Goal: Complete application form

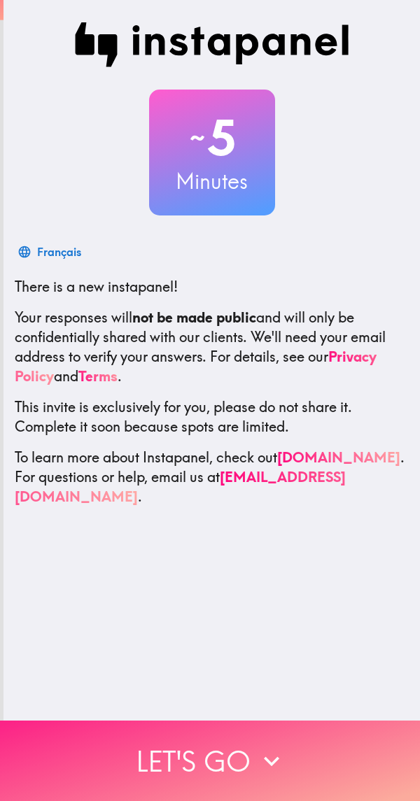
click at [254, 732] on button "Let's go" at bounding box center [210, 761] width 420 height 80
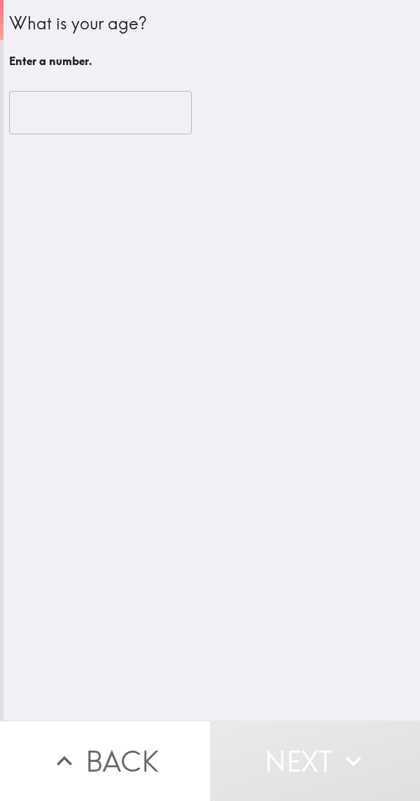
click at [260, 744] on button "Next" at bounding box center [315, 761] width 210 height 80
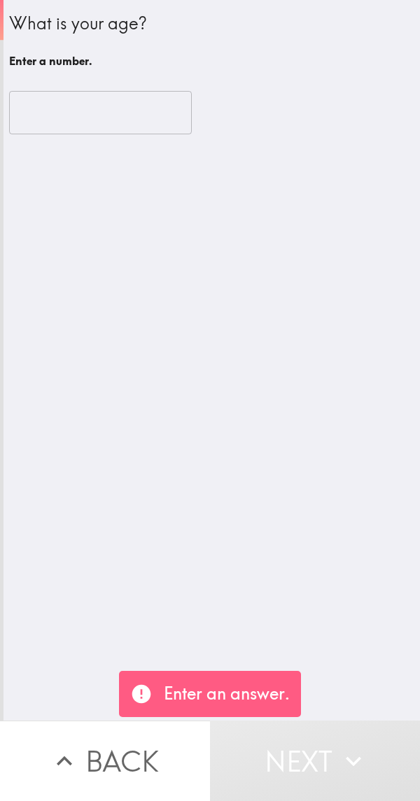
click at [66, 114] on input "number" at bounding box center [100, 112] width 183 height 43
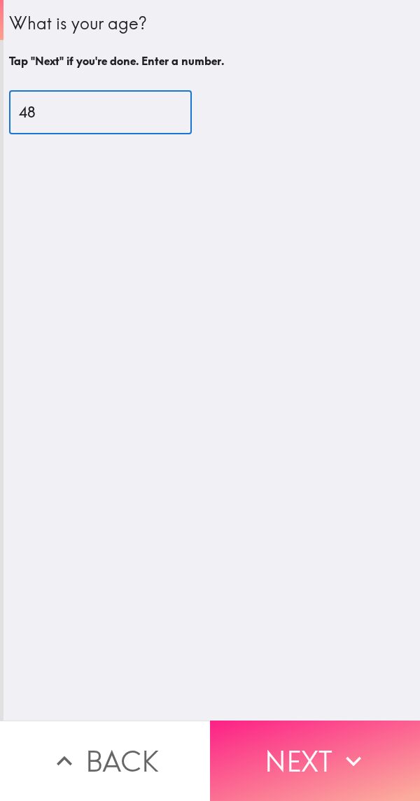
type input "48"
click at [314, 757] on button "Next" at bounding box center [315, 761] width 210 height 80
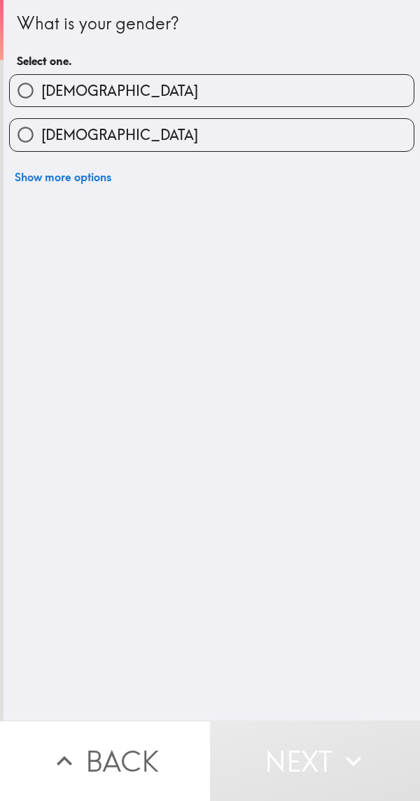
click at [33, 91] on input "[DEMOGRAPHIC_DATA]" at bounding box center [25, 90] width 31 height 31
radio input "true"
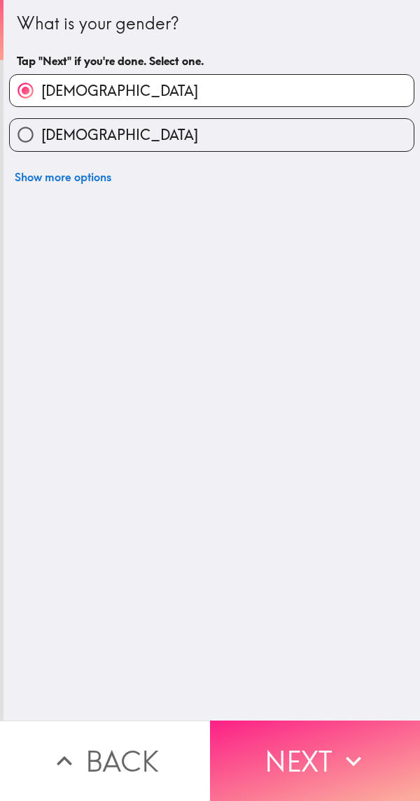
click at [335, 733] on button "Next" at bounding box center [315, 761] width 210 height 80
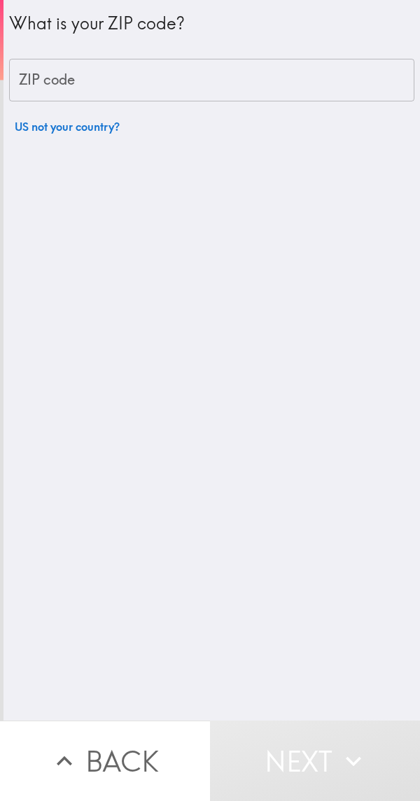
click at [64, 98] on input "ZIP code" at bounding box center [211, 80] width 405 height 43
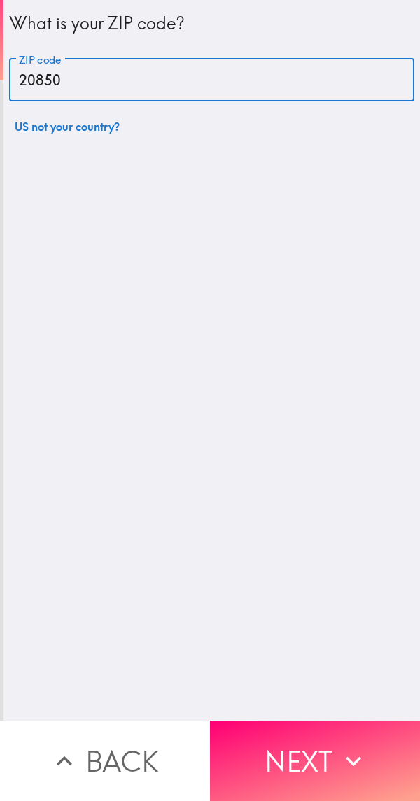
type input "20850"
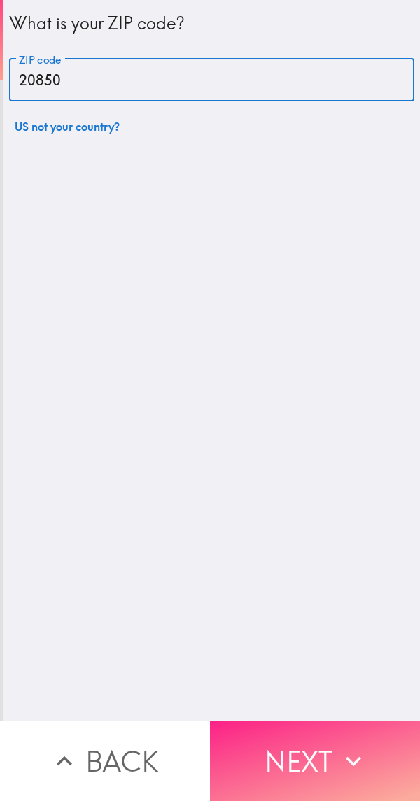
click at [322, 753] on button "Next" at bounding box center [315, 761] width 210 height 80
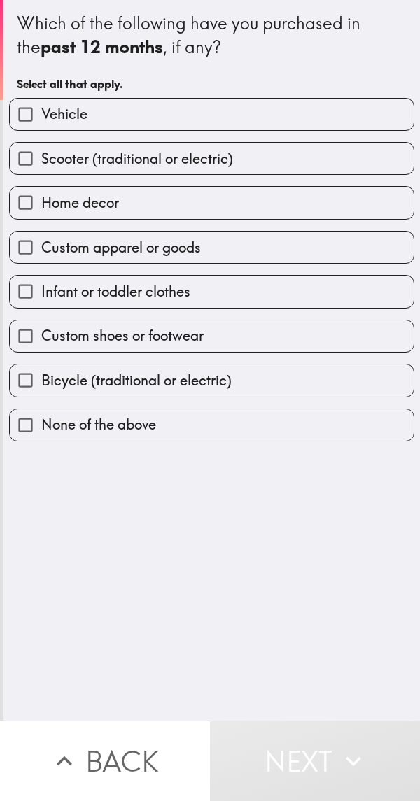
click at [25, 110] on input "Vehicle" at bounding box center [25, 114] width 31 height 31
checkbox input "true"
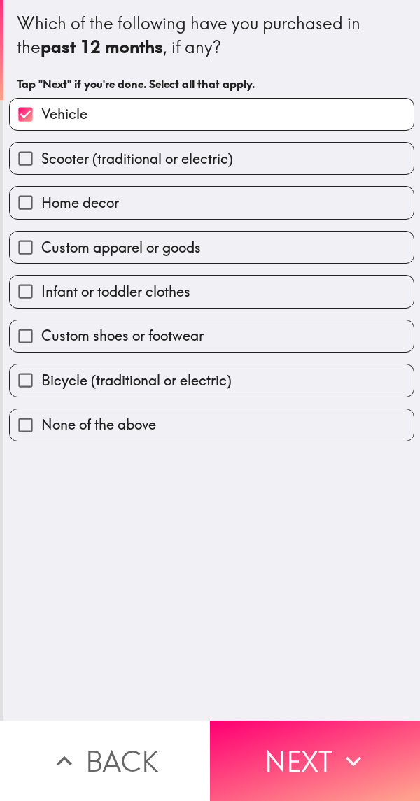
click at [35, 254] on input "Custom apparel or goods" at bounding box center [25, 247] width 31 height 31
checkbox input "true"
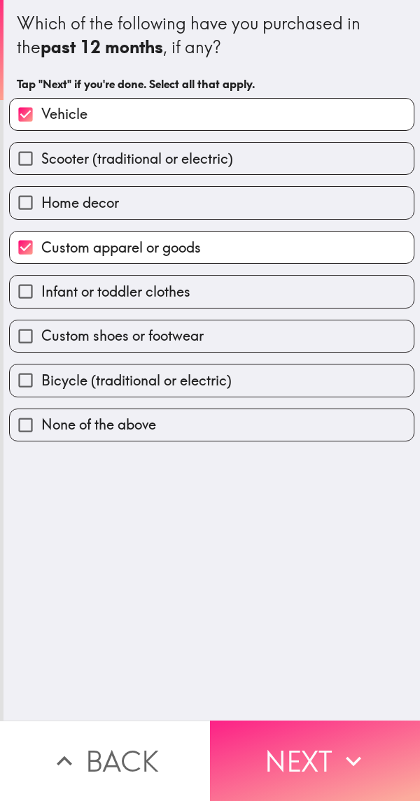
click at [325, 745] on button "Next" at bounding box center [315, 761] width 210 height 80
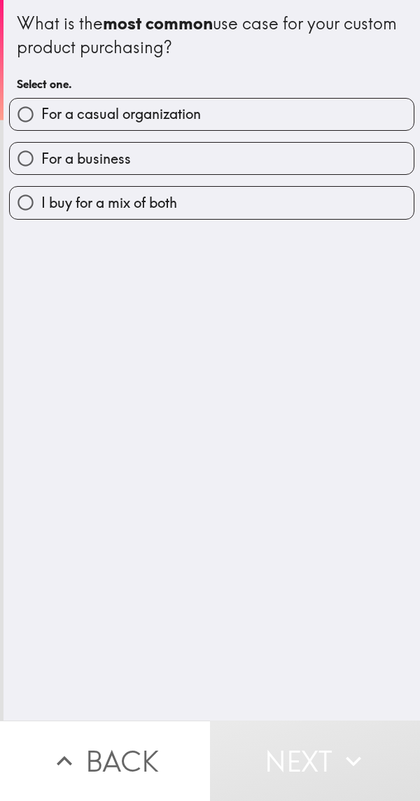
click at [33, 117] on input "For a casual organization" at bounding box center [25, 114] width 31 height 31
radio input "true"
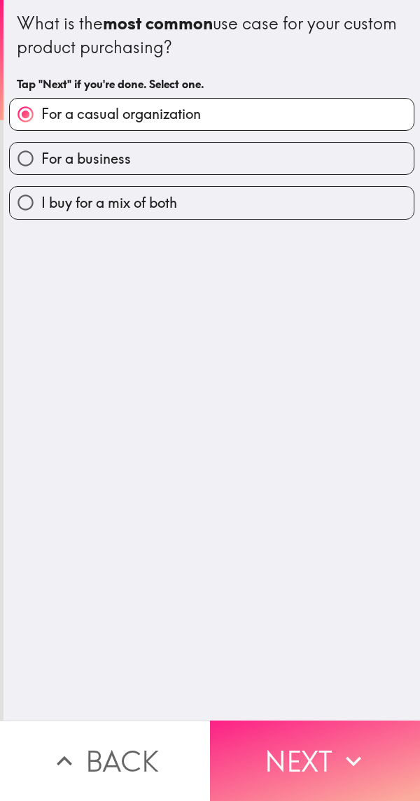
click at [311, 745] on button "Next" at bounding box center [315, 761] width 210 height 80
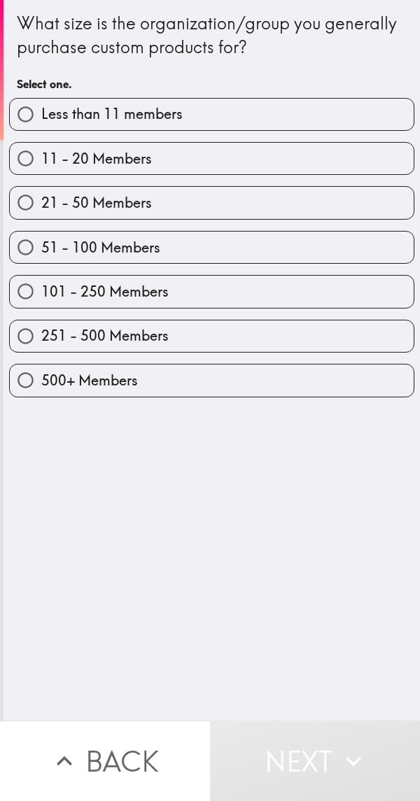
click at [24, 343] on input "251 - 500 Members" at bounding box center [25, 336] width 31 height 31
radio input "true"
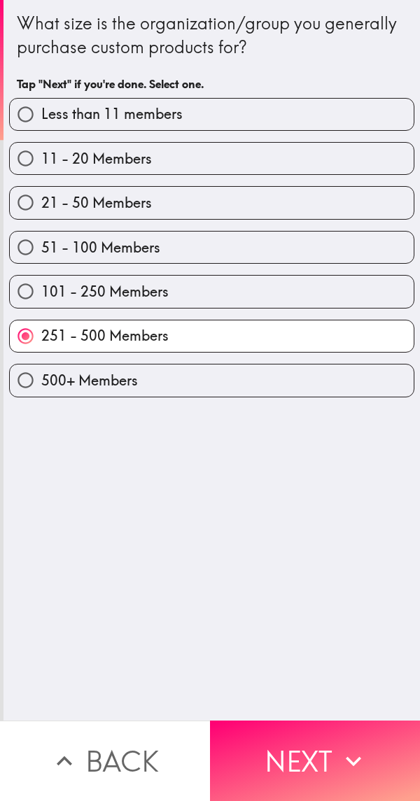
click at [22, 385] on input "500+ Members" at bounding box center [25, 380] width 31 height 31
radio input "true"
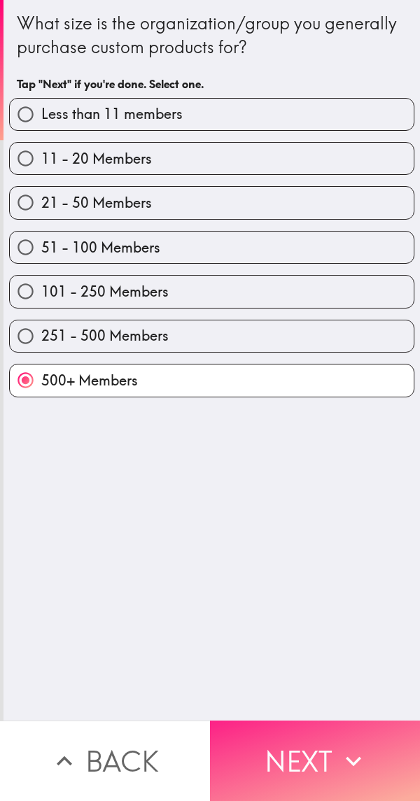
click at [314, 750] on button "Next" at bounding box center [315, 761] width 210 height 80
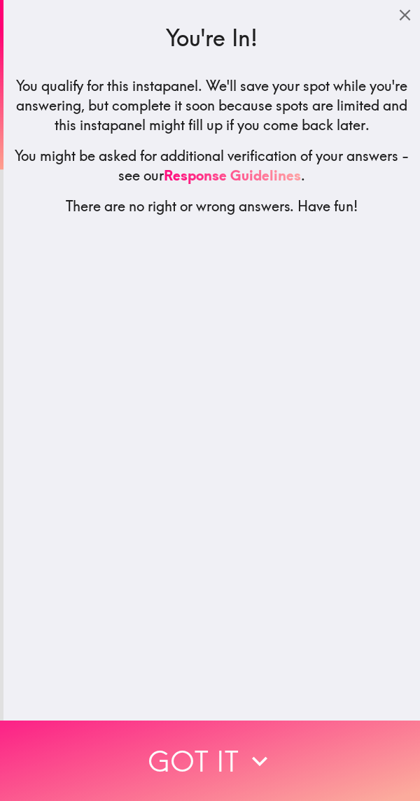
click at [289, 745] on button "Got it" at bounding box center [210, 761] width 420 height 80
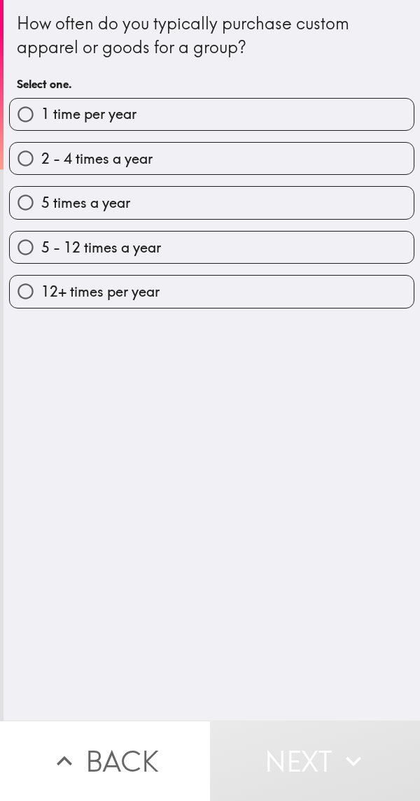
click at [36, 295] on input "12+ times per year" at bounding box center [25, 291] width 31 height 31
radio input "true"
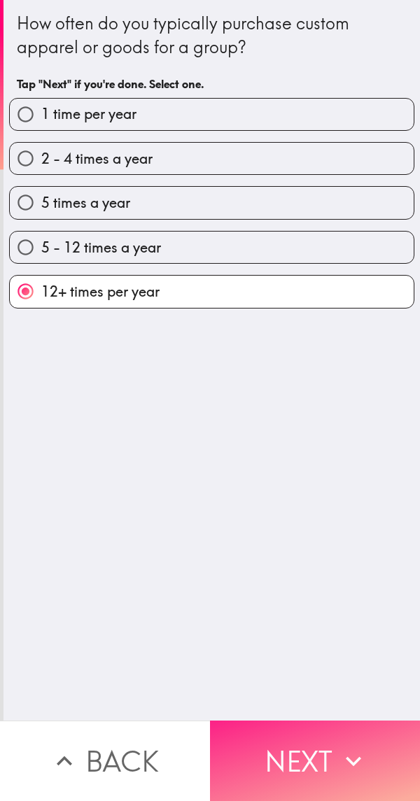
click at [319, 751] on button "Next" at bounding box center [315, 761] width 210 height 80
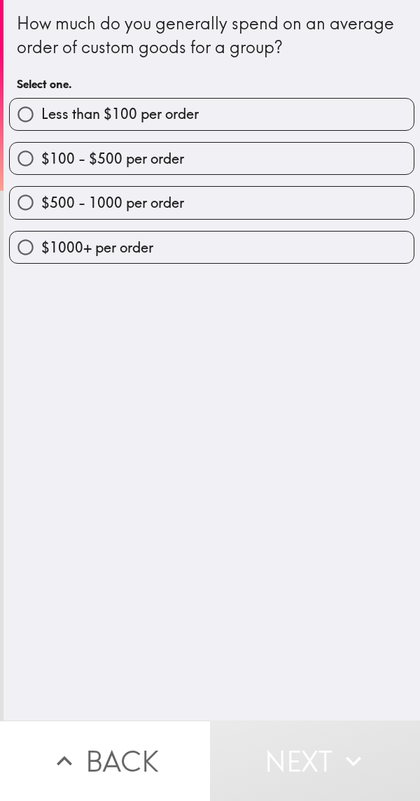
click at [27, 204] on input "$500 - 1000 per order" at bounding box center [25, 202] width 31 height 31
radio input "true"
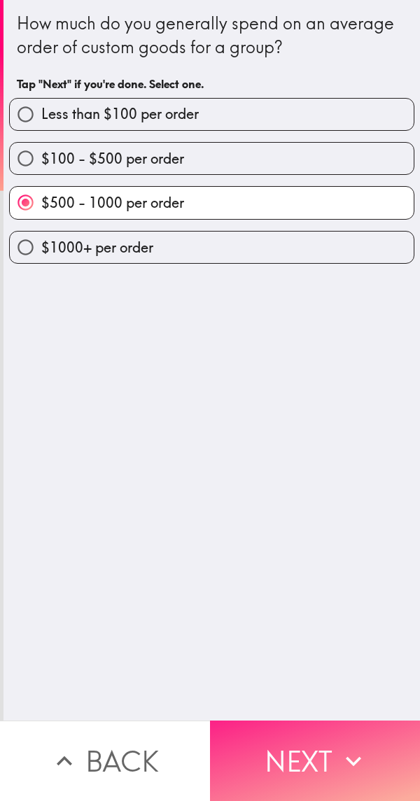
click at [309, 740] on button "Next" at bounding box center [315, 761] width 210 height 80
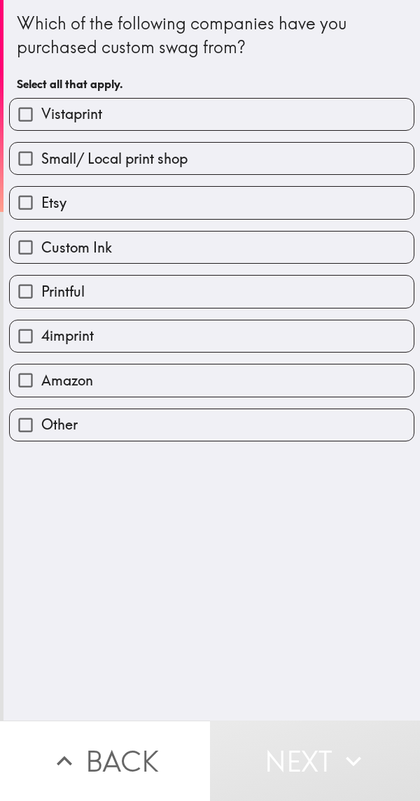
click at [26, 147] on input "Small/ Local print shop" at bounding box center [25, 158] width 31 height 31
checkbox input "true"
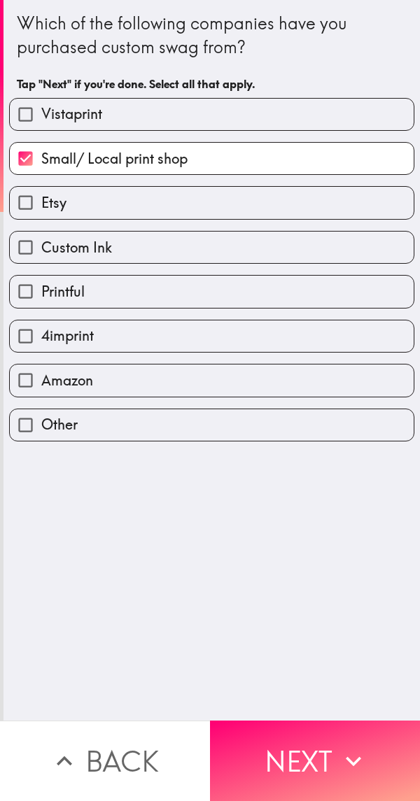
click at [26, 288] on input "Printful" at bounding box center [25, 291] width 31 height 31
checkbox input "true"
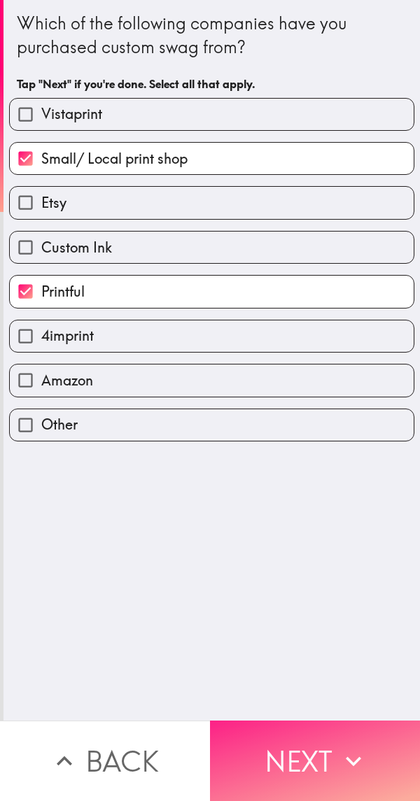
click at [318, 743] on button "Next" at bounding box center [315, 761] width 210 height 80
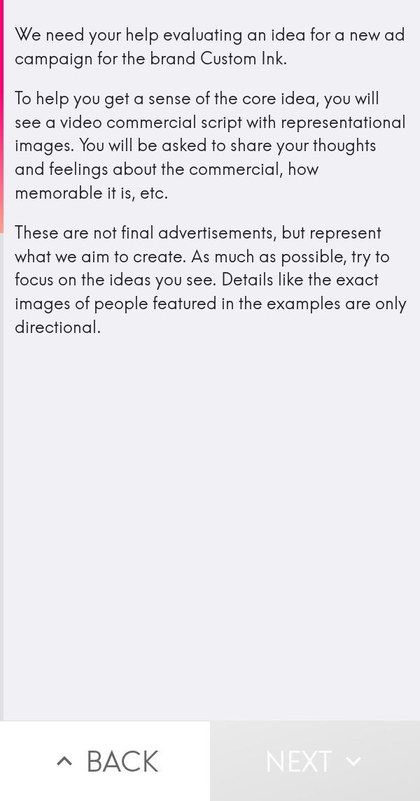
click at [327, 765] on button "Next" at bounding box center [315, 761] width 210 height 80
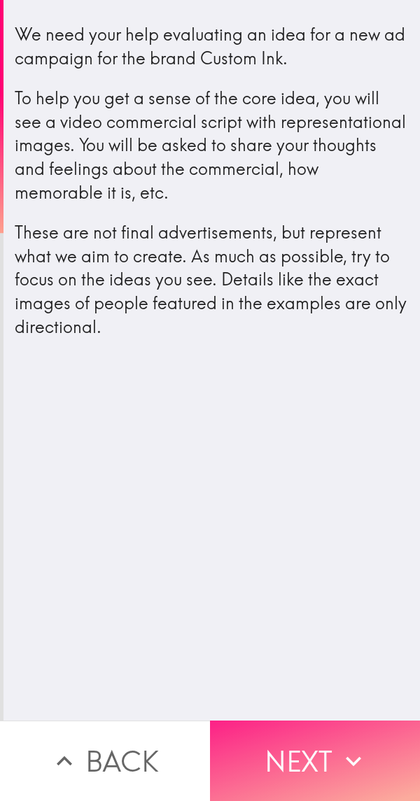
click at [314, 749] on button "Next" at bounding box center [315, 761] width 210 height 80
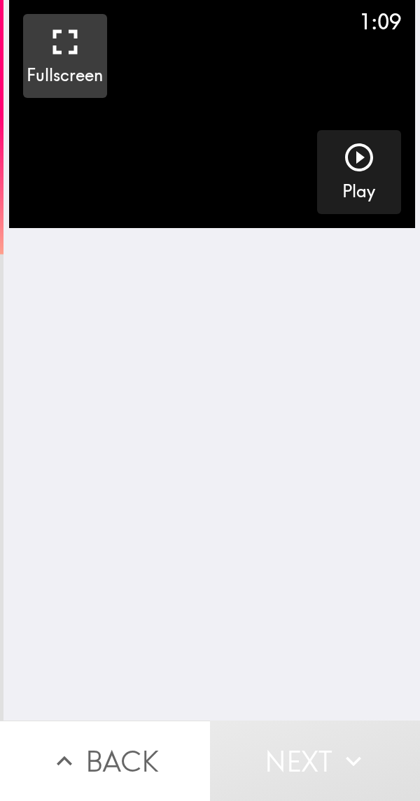
click at [48, 48] on icon "button" at bounding box center [65, 42] width 42 height 42
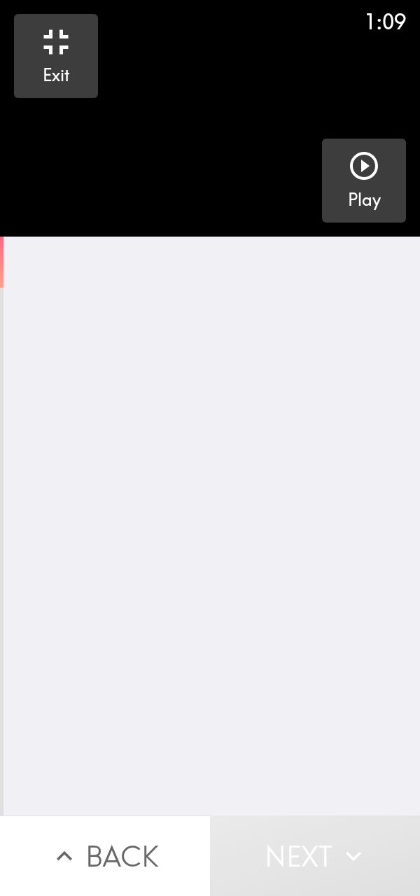
click at [353, 166] on icon "button" at bounding box center [364, 166] width 28 height 28
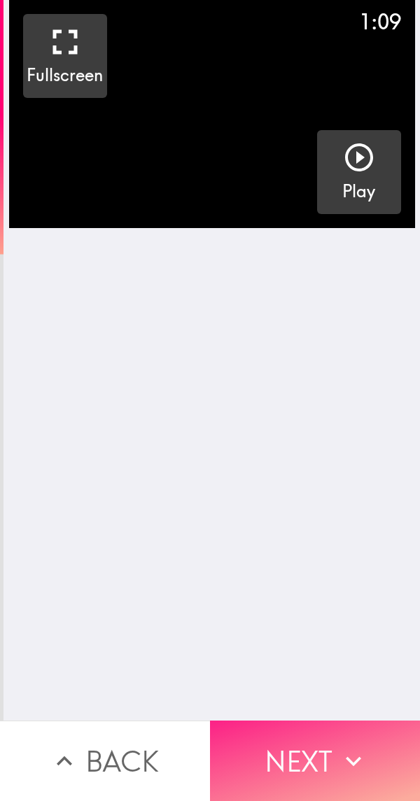
click at [302, 747] on button "Next" at bounding box center [315, 761] width 210 height 80
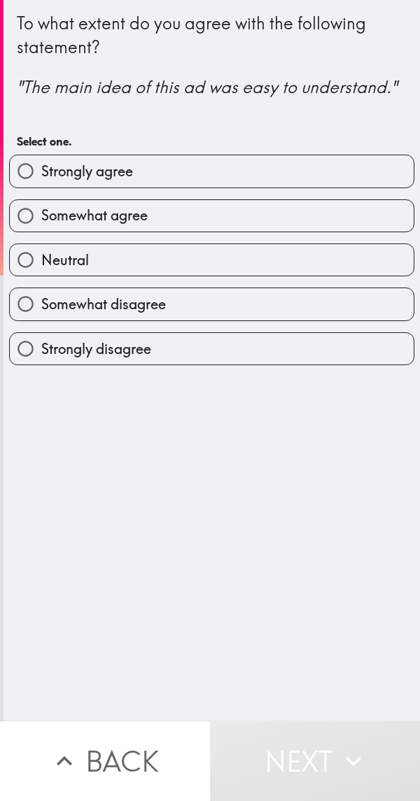
click at [24, 177] on input "Strongly agree" at bounding box center [25, 170] width 31 height 31
radio input "true"
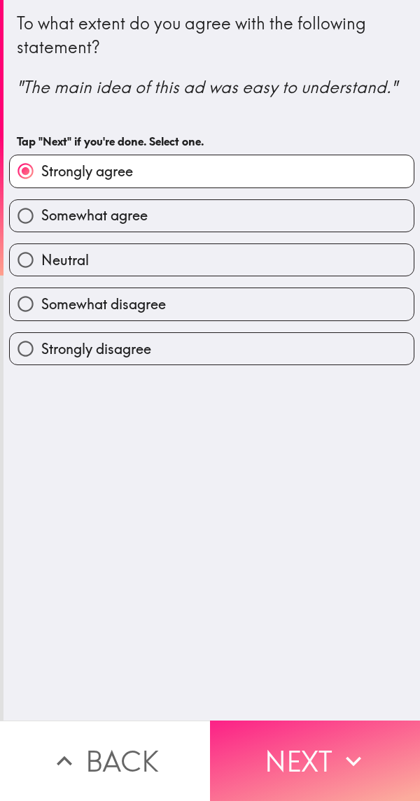
click at [338, 746] on icon "button" at bounding box center [353, 761] width 31 height 31
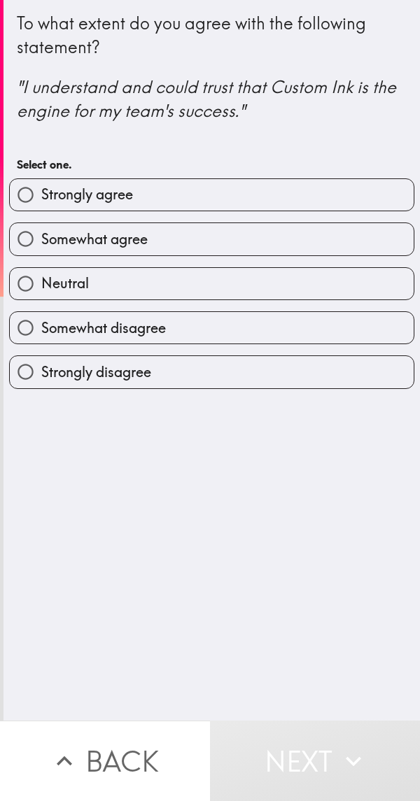
click at [24, 197] on input "Strongly agree" at bounding box center [25, 194] width 31 height 31
radio input "true"
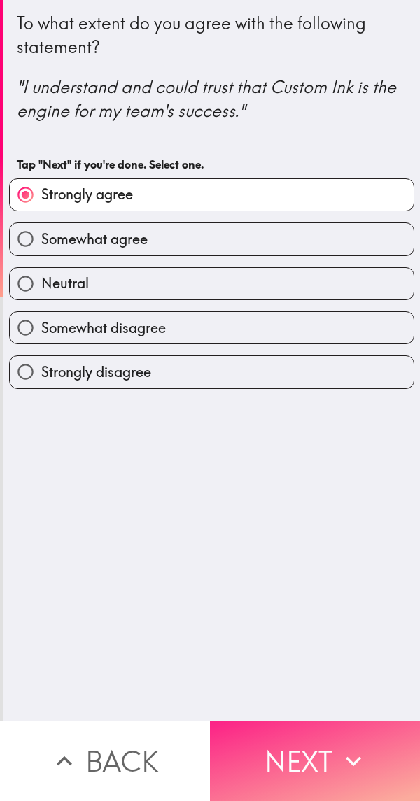
click at [333, 733] on button "Next" at bounding box center [315, 761] width 210 height 80
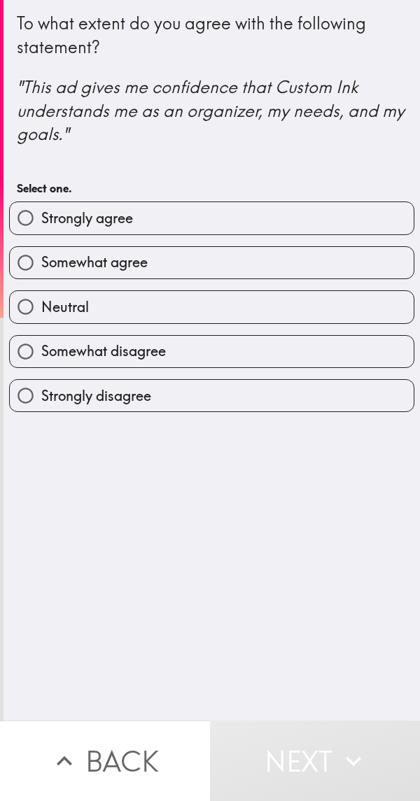
click at [35, 220] on input "Strongly agree" at bounding box center [25, 217] width 31 height 31
radio input "true"
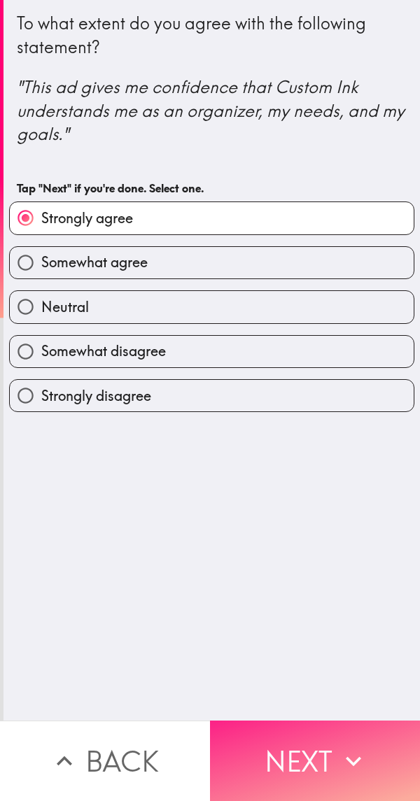
click at [328, 744] on button "Next" at bounding box center [315, 761] width 210 height 80
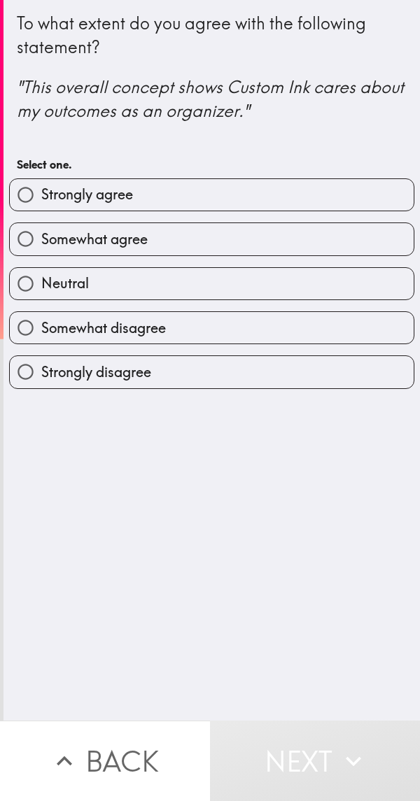
click at [31, 195] on input "Strongly agree" at bounding box center [25, 194] width 31 height 31
radio input "true"
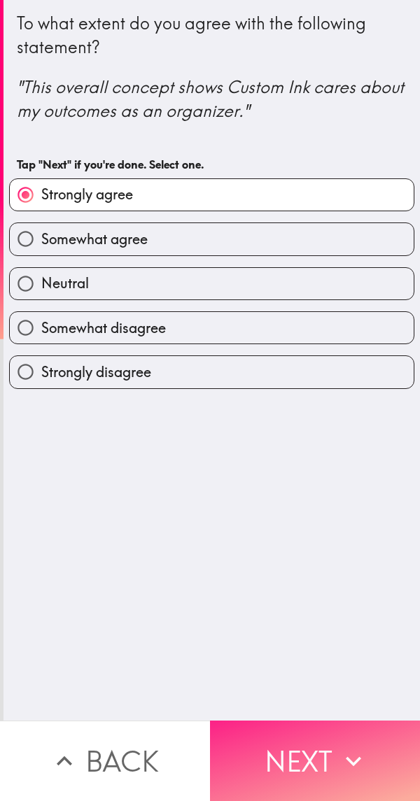
click at [338, 752] on icon "button" at bounding box center [353, 761] width 31 height 31
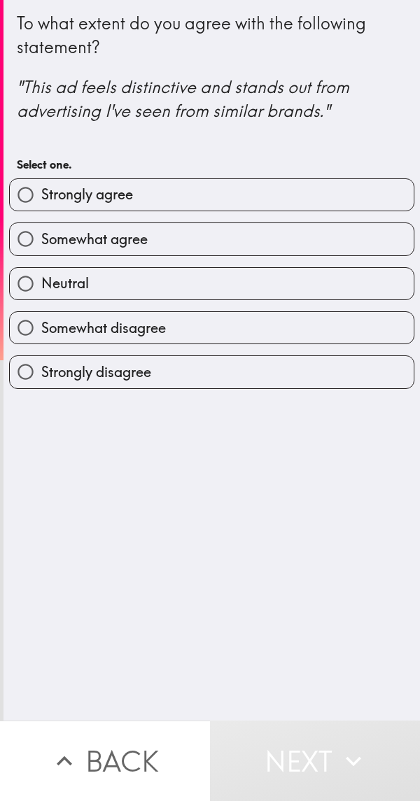
click at [34, 195] on input "Strongly agree" at bounding box center [25, 194] width 31 height 31
radio input "true"
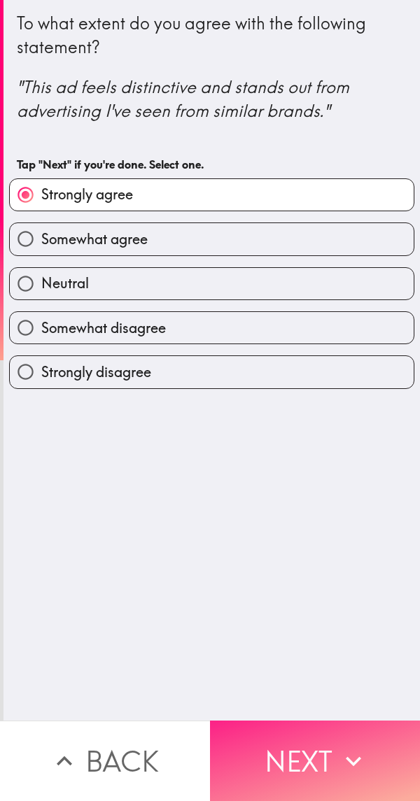
click at [339, 752] on icon "button" at bounding box center [353, 761] width 31 height 31
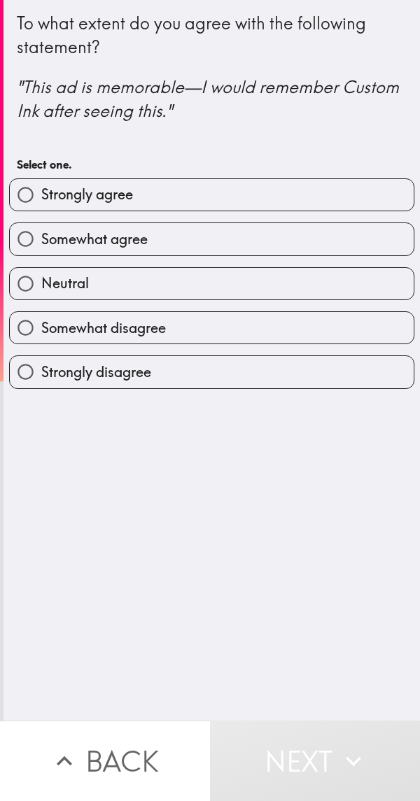
click at [30, 198] on input "Strongly agree" at bounding box center [25, 194] width 31 height 31
radio input "true"
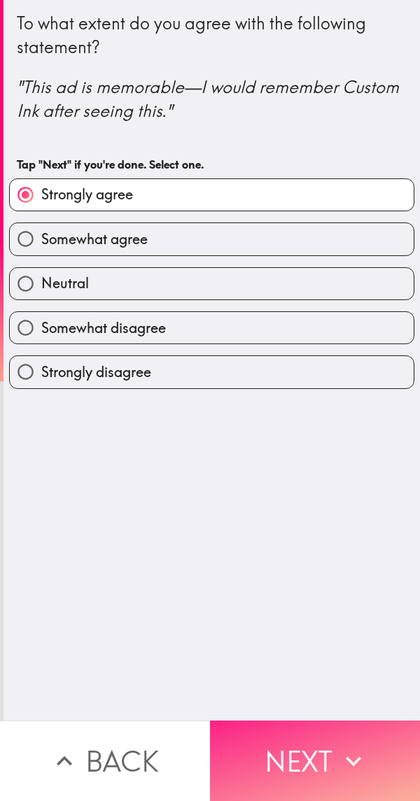
click at [341, 746] on icon "button" at bounding box center [353, 761] width 31 height 31
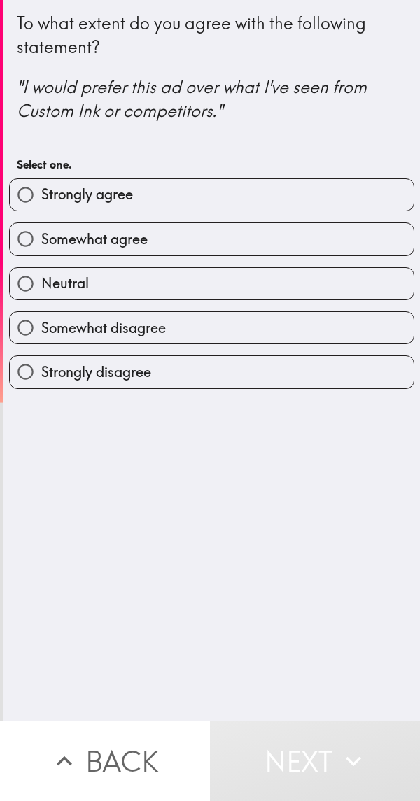
click at [19, 196] on input "Strongly agree" at bounding box center [25, 194] width 31 height 31
radio input "true"
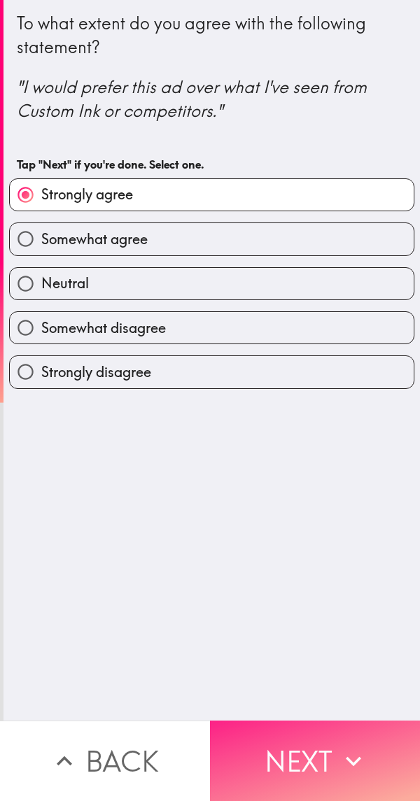
click at [330, 745] on button "Next" at bounding box center [315, 761] width 210 height 80
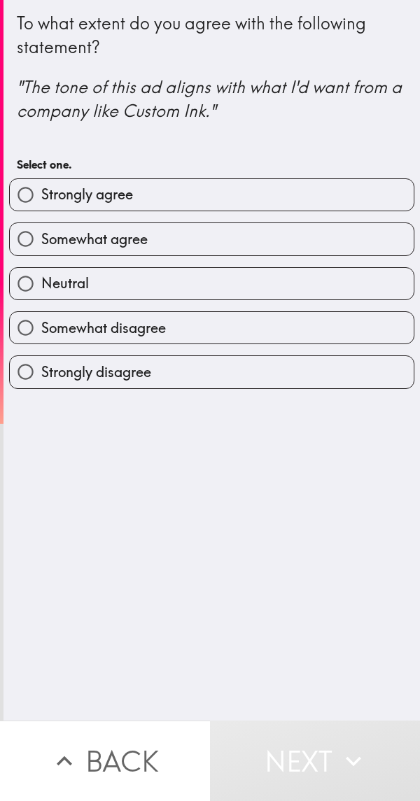
click at [31, 199] on input "Strongly agree" at bounding box center [25, 194] width 31 height 31
radio input "true"
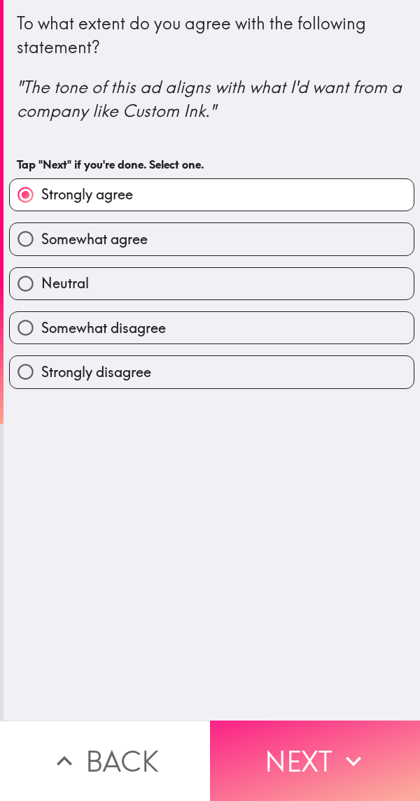
click at [338, 752] on icon "button" at bounding box center [353, 761] width 31 height 31
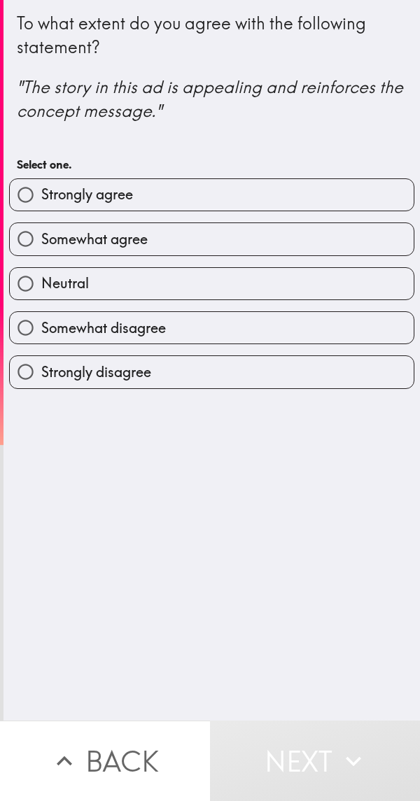
click at [31, 205] on input "Strongly agree" at bounding box center [25, 194] width 31 height 31
radio input "true"
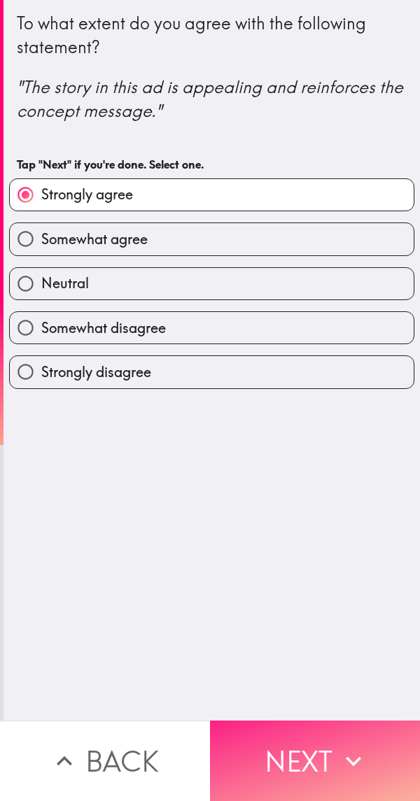
click at [338, 752] on icon "button" at bounding box center [353, 761] width 31 height 31
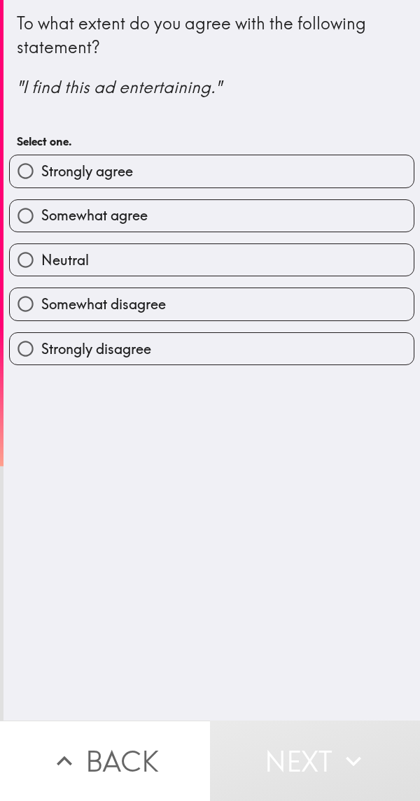
click at [28, 206] on input "Somewhat agree" at bounding box center [25, 215] width 31 height 31
radio input "true"
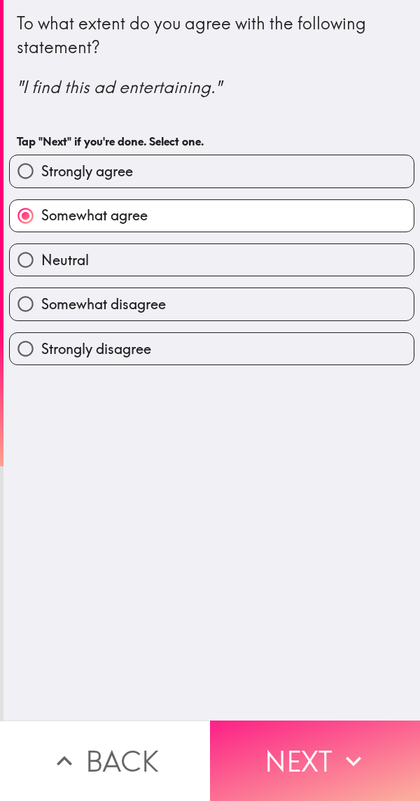
click at [338, 746] on icon "button" at bounding box center [353, 761] width 31 height 31
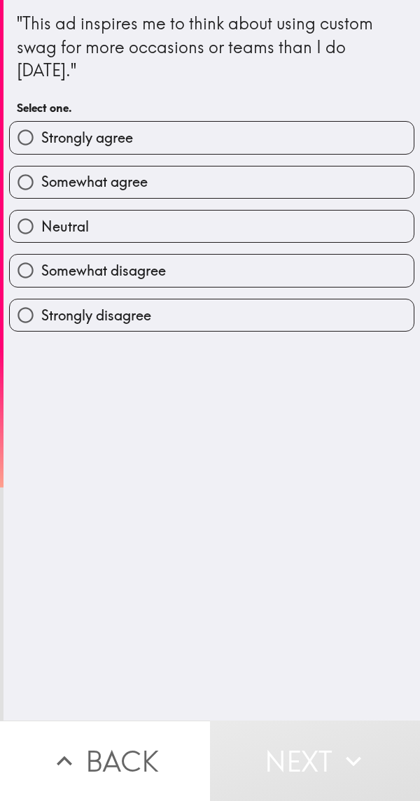
click at [23, 198] on input "Somewhat agree" at bounding box center [25, 182] width 31 height 31
radio input "true"
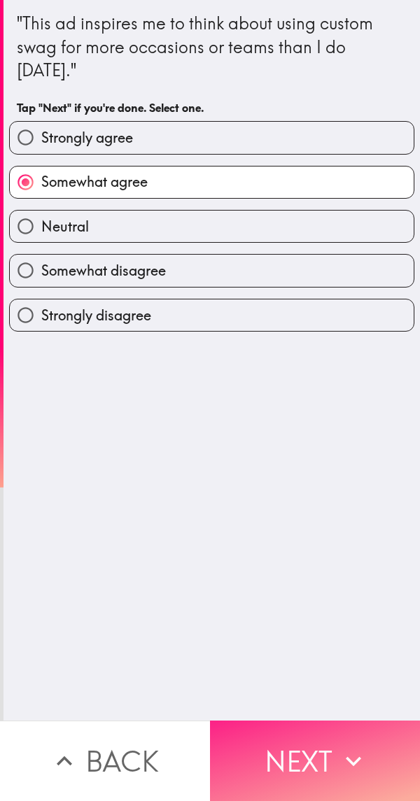
click at [338, 746] on icon "button" at bounding box center [353, 761] width 31 height 31
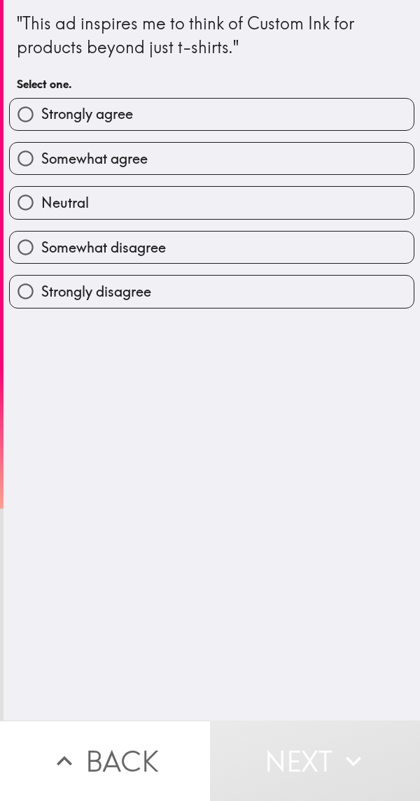
click at [325, 737] on button "Next" at bounding box center [315, 761] width 210 height 80
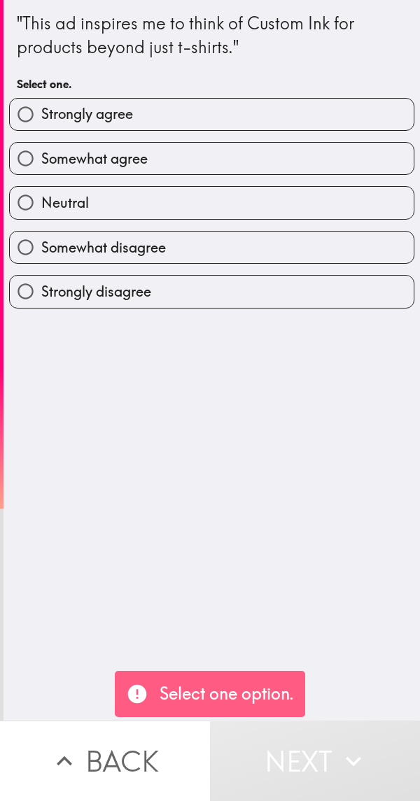
click at [24, 111] on input "Strongly agree" at bounding box center [25, 114] width 31 height 31
radio input "true"
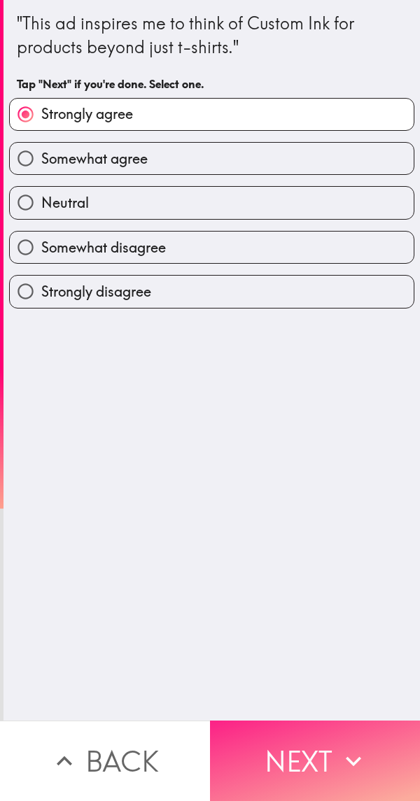
click at [324, 747] on button "Next" at bounding box center [315, 761] width 210 height 80
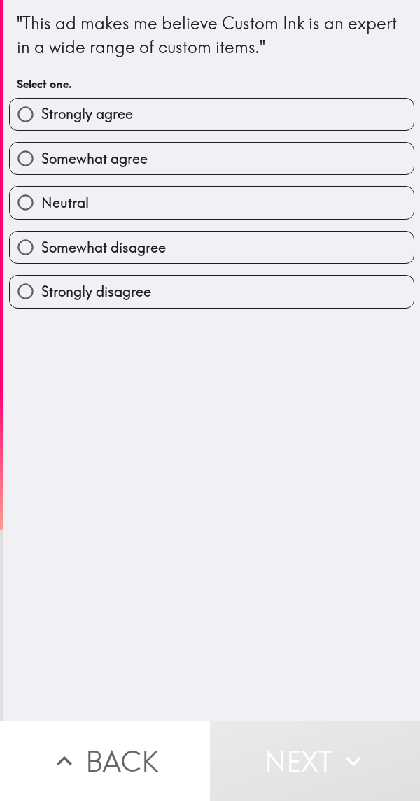
click at [26, 123] on input "Strongly agree" at bounding box center [25, 114] width 31 height 31
radio input "true"
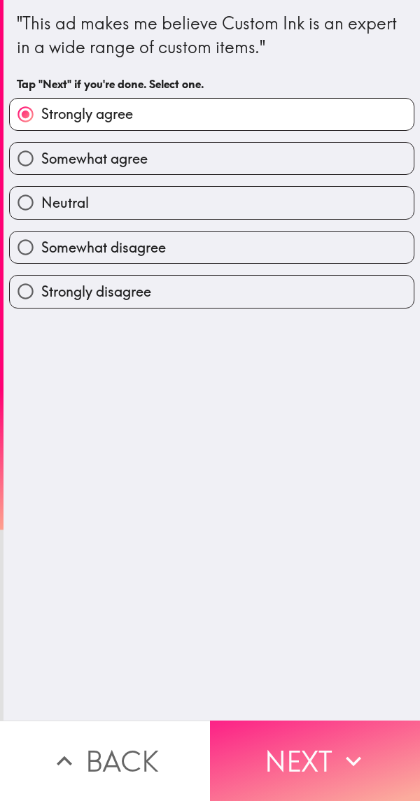
click at [325, 750] on button "Next" at bounding box center [315, 761] width 210 height 80
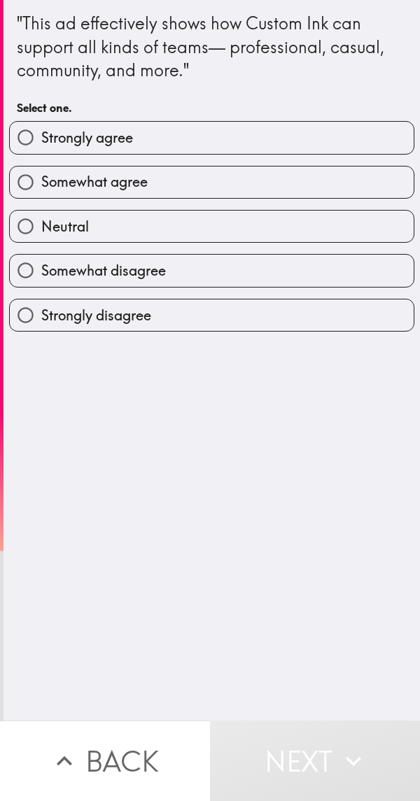
click at [25, 140] on input "Strongly agree" at bounding box center [25, 137] width 31 height 31
radio input "true"
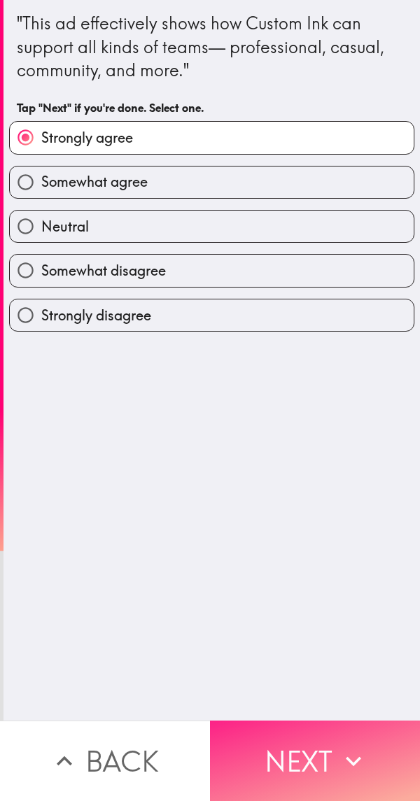
click at [325, 746] on button "Next" at bounding box center [315, 761] width 210 height 80
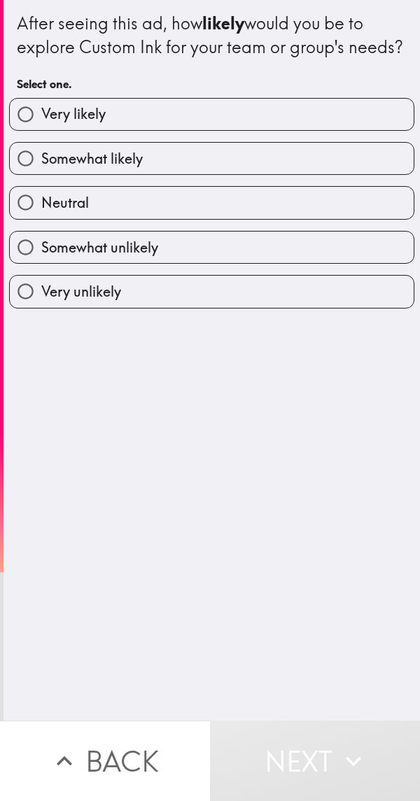
click at [27, 130] on input "Very likely" at bounding box center [25, 114] width 31 height 31
radio input "true"
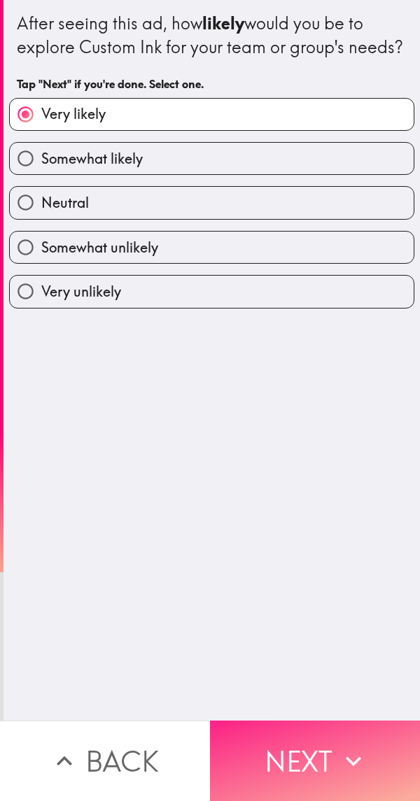
click at [326, 740] on button "Next" at bounding box center [315, 761] width 210 height 80
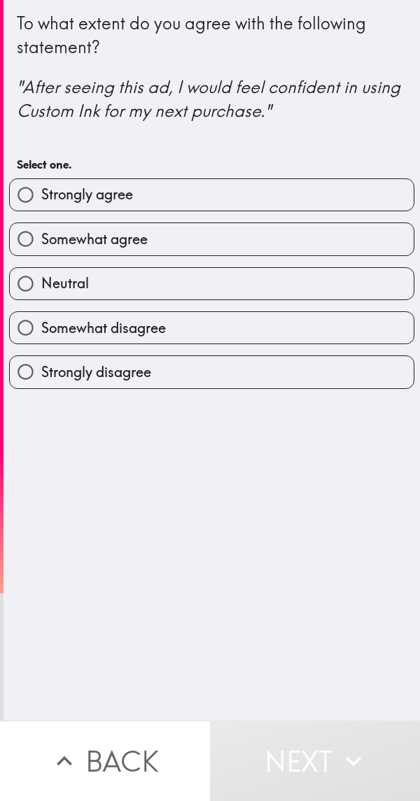
click at [33, 163] on h6 "Select one." at bounding box center [212, 164] width 390 height 15
click at [25, 195] on input "Strongly agree" at bounding box center [25, 194] width 31 height 31
radio input "true"
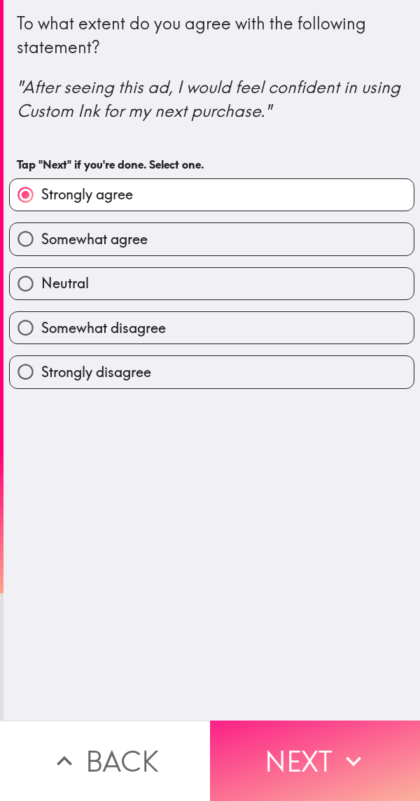
click at [325, 743] on button "Next" at bounding box center [315, 761] width 210 height 80
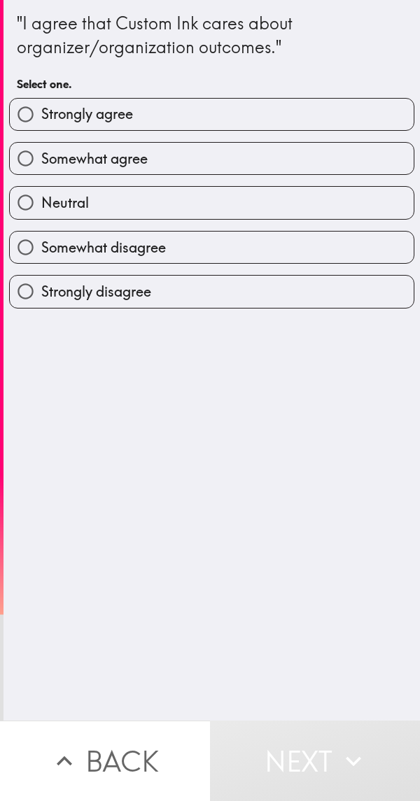
click at [24, 199] on input "Neutral" at bounding box center [25, 202] width 31 height 31
radio input "true"
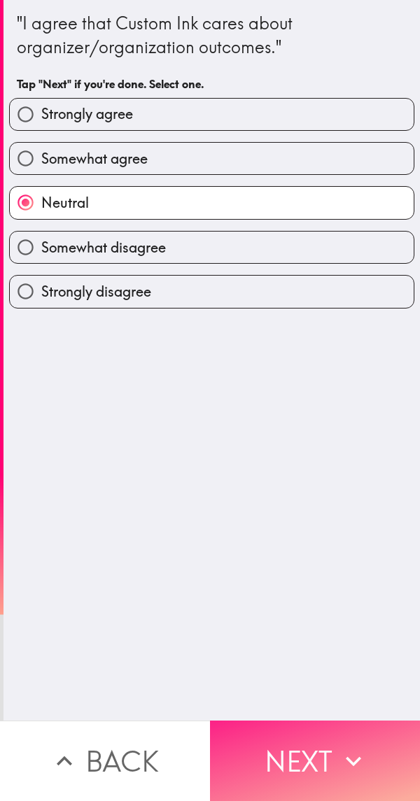
click at [328, 743] on button "Next" at bounding box center [315, 761] width 210 height 80
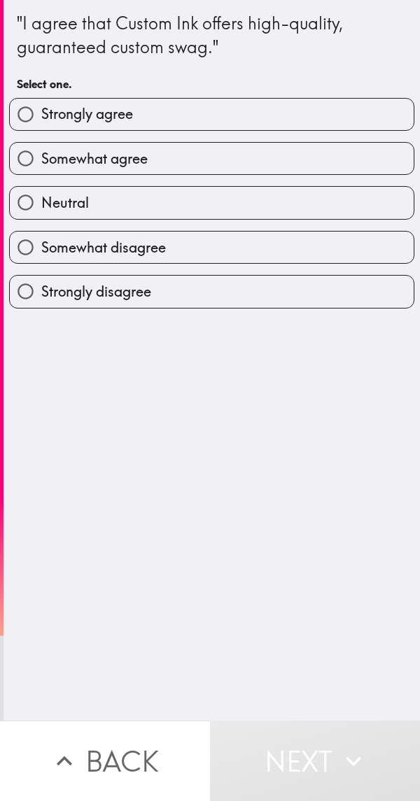
click at [27, 149] on input "Somewhat agree" at bounding box center [25, 158] width 31 height 31
radio input "true"
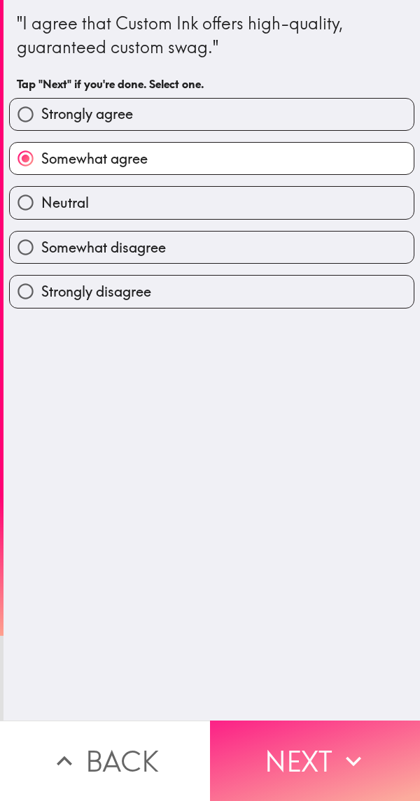
click at [328, 740] on button "Next" at bounding box center [315, 761] width 210 height 80
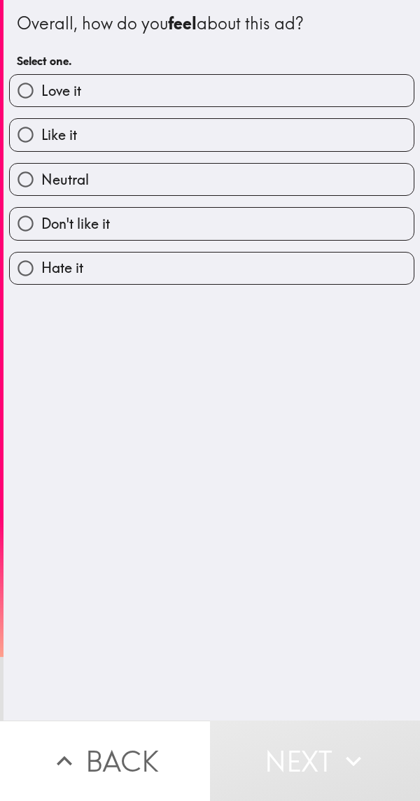
click at [22, 92] on input "Love it" at bounding box center [25, 90] width 31 height 31
radio input "true"
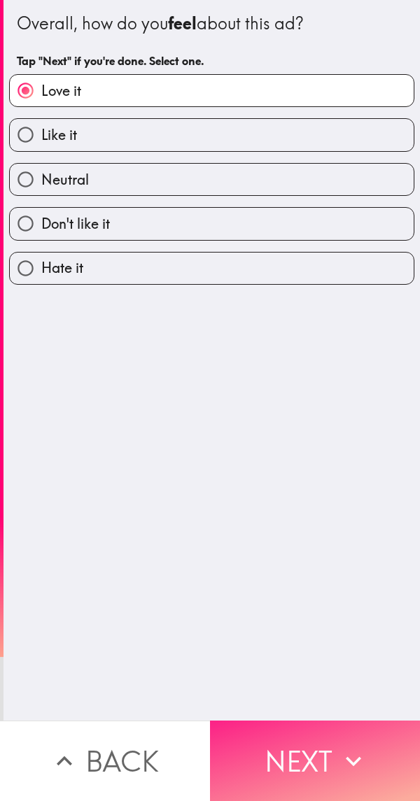
click at [319, 749] on button "Next" at bounding box center [315, 761] width 210 height 80
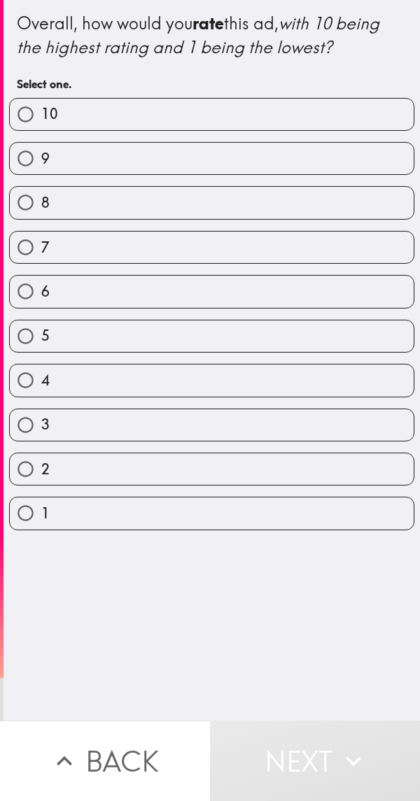
click at [31, 117] on input "10" at bounding box center [25, 114] width 31 height 31
radio input "true"
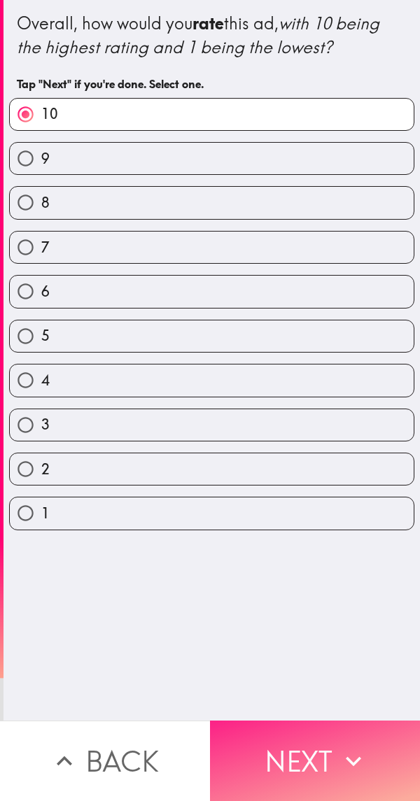
click at [325, 754] on button "Next" at bounding box center [315, 761] width 210 height 80
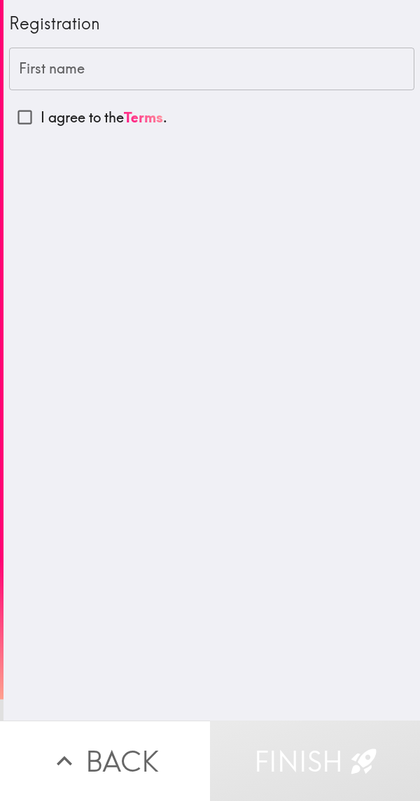
click at [21, 115] on input "I agree to the Terms ." at bounding box center [24, 116] width 31 height 31
checkbox input "true"
click at [31, 71] on div "First name First name" at bounding box center [211, 69] width 405 height 43
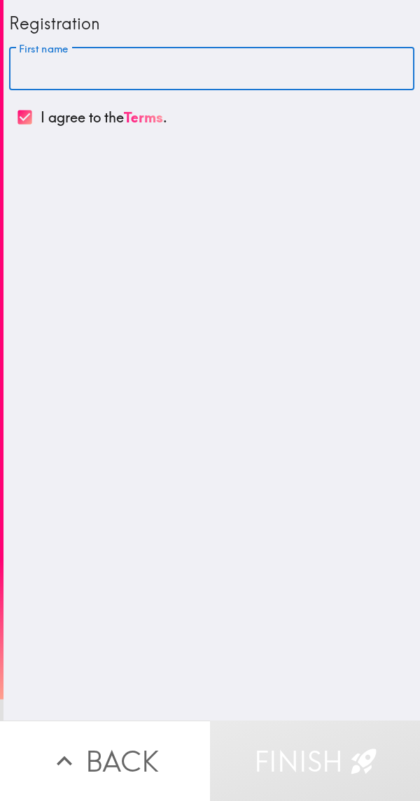
scroll to position [0, 6]
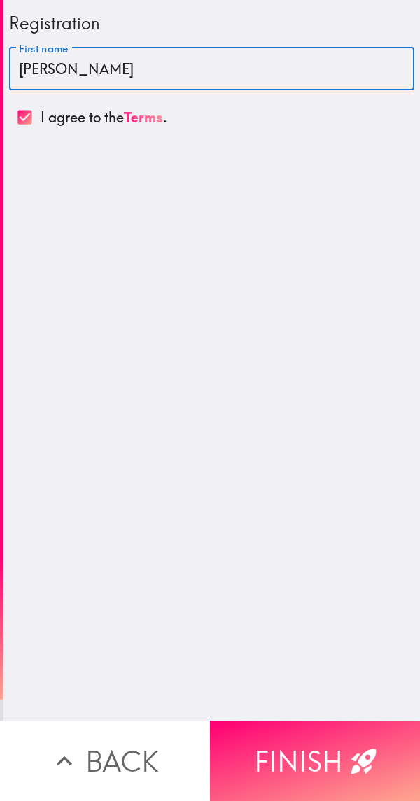
type input "[PERSON_NAME]"
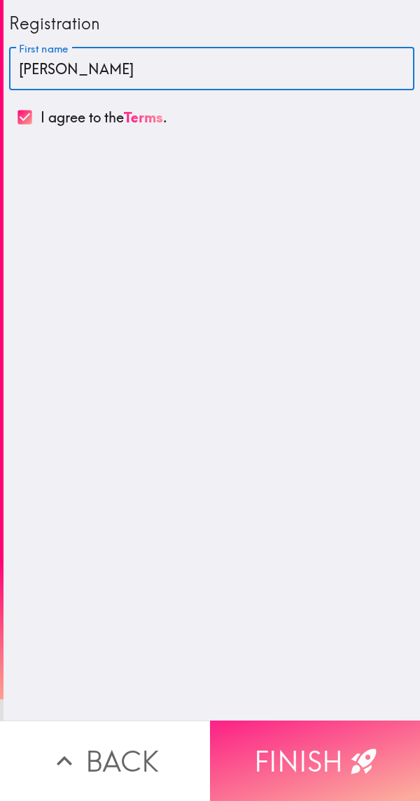
click at [314, 747] on button "Finish" at bounding box center [315, 761] width 210 height 80
